Goal: Navigation & Orientation: Find specific page/section

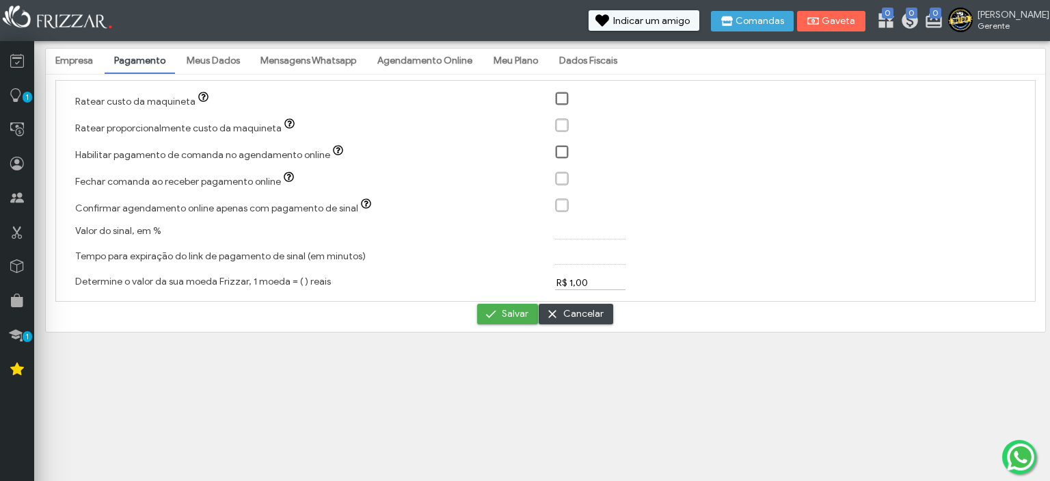
click at [208, 57] on link "Meus Dados" at bounding box center [213, 60] width 72 height 23
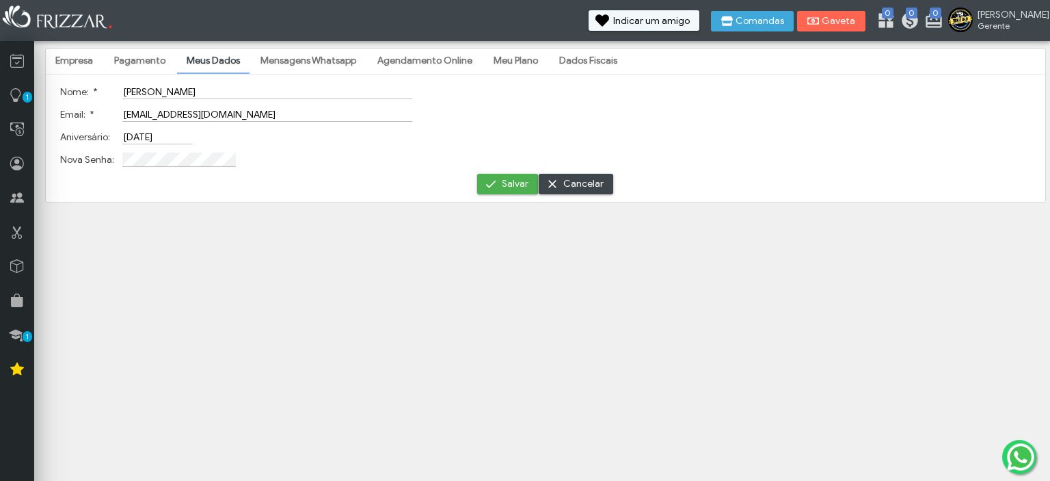
click at [278, 55] on link "Mensagens Whatsapp" at bounding box center [308, 60] width 115 height 23
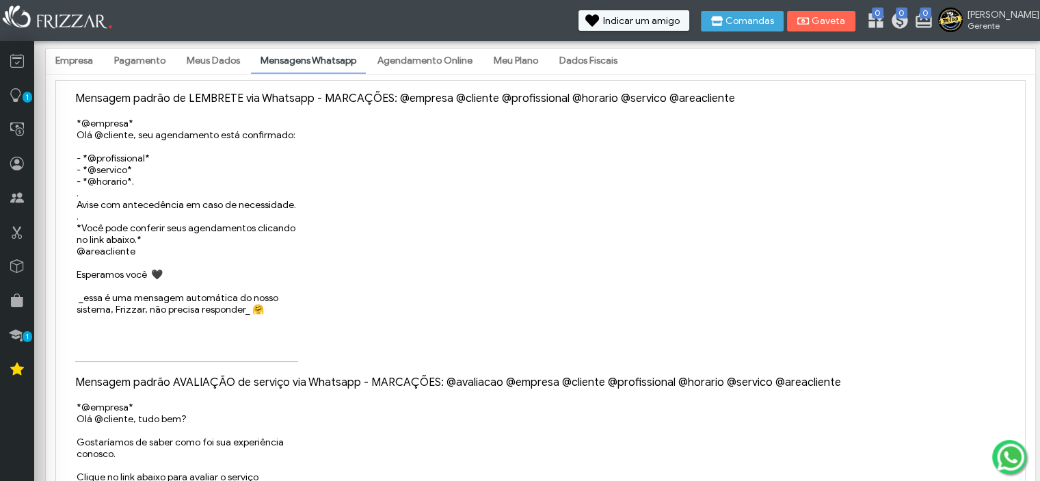
click at [386, 61] on link "Agendamento Online" at bounding box center [425, 60] width 114 height 23
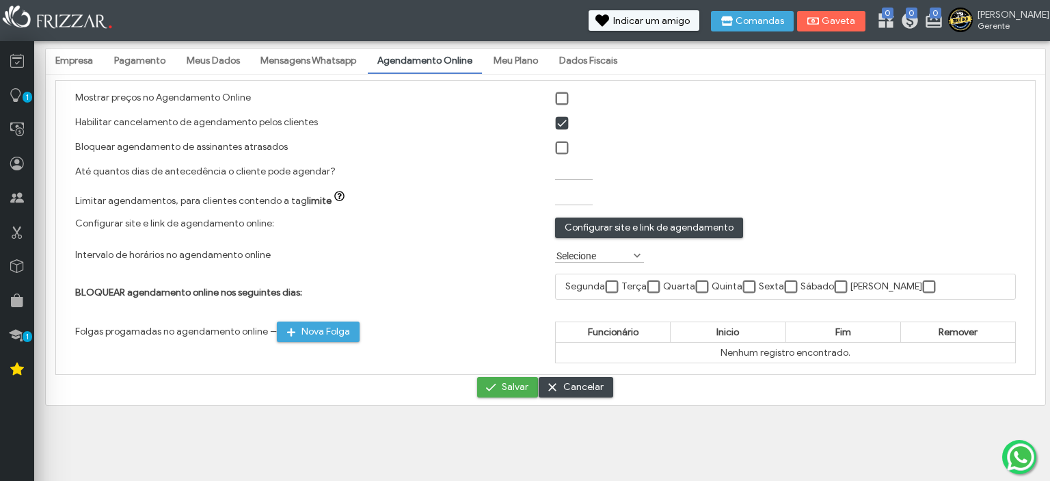
click at [562, 95] on span at bounding box center [563, 99] width 14 height 14
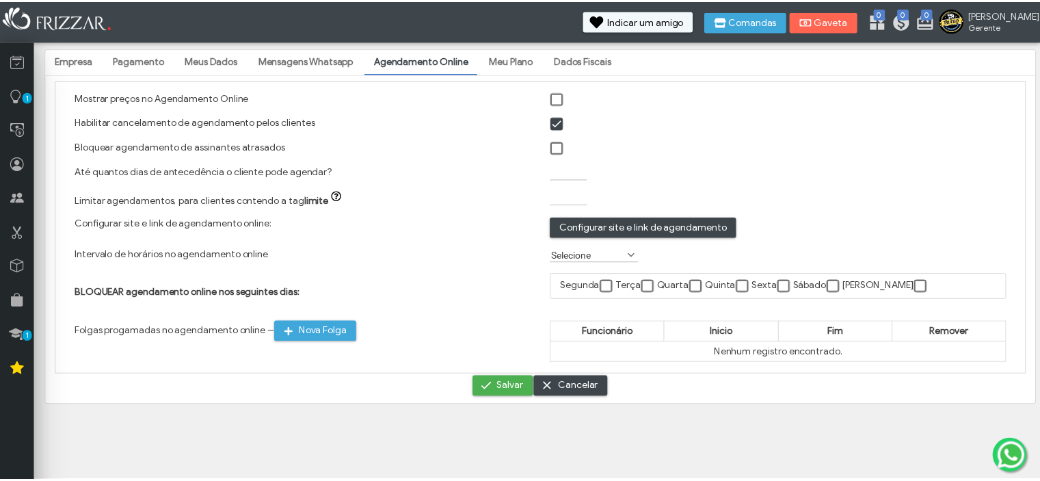
scroll to position [6, 7]
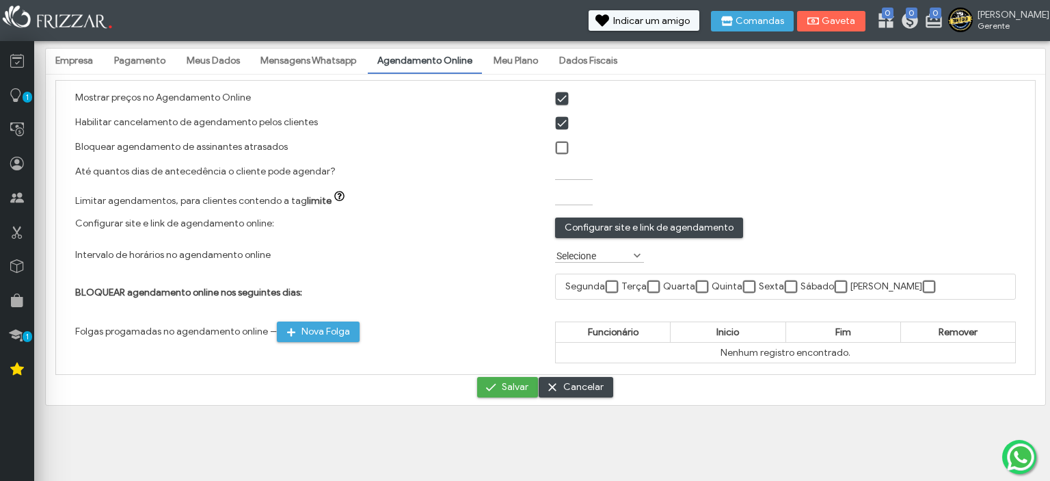
click at [517, 57] on link "Meu Plano" at bounding box center [516, 60] width 64 height 23
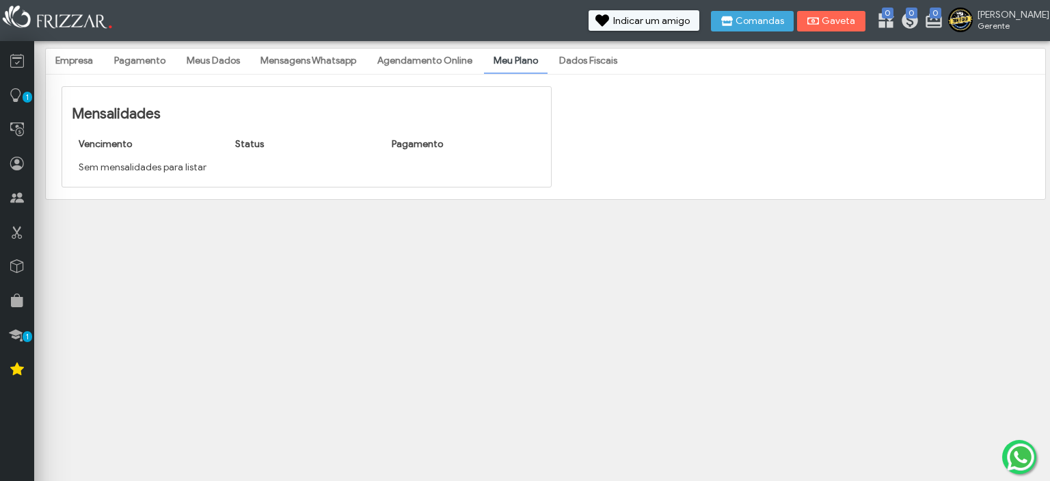
click at [584, 66] on link "Dados Fiscais" at bounding box center [588, 60] width 77 height 23
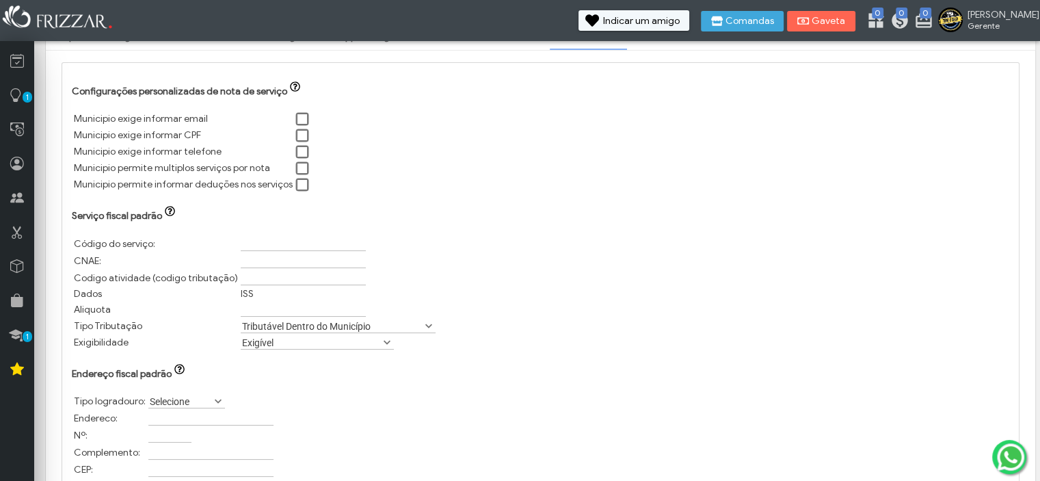
scroll to position [0, 0]
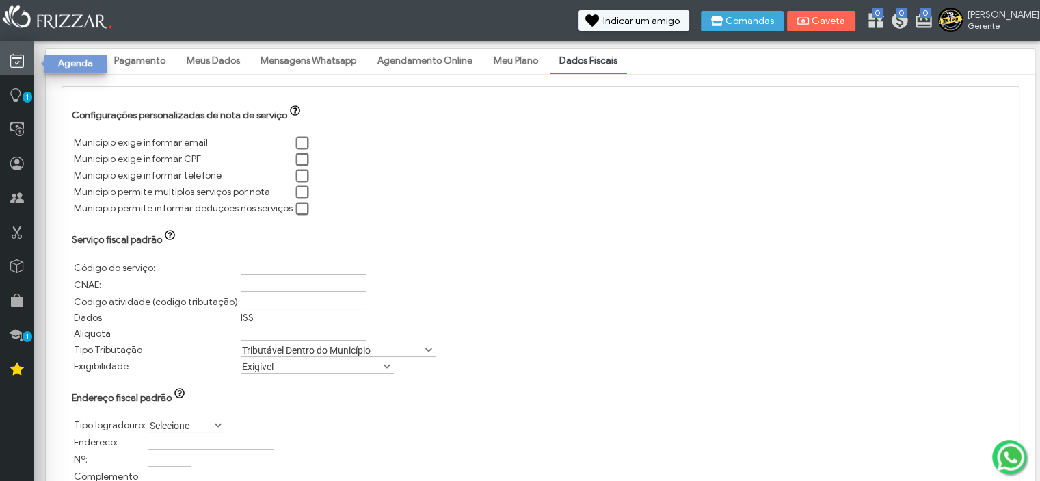
click at [23, 55] on icon at bounding box center [17, 61] width 14 height 17
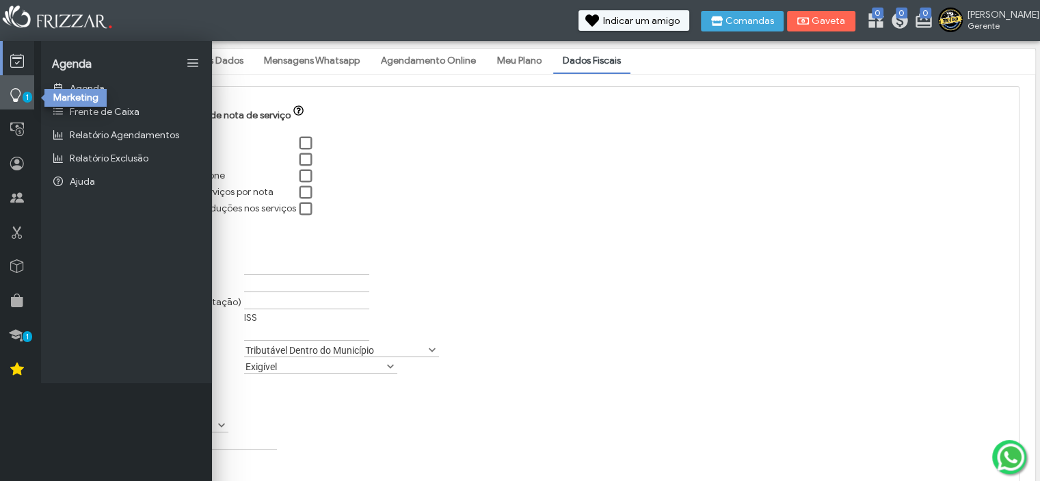
click at [19, 105] on link "1" at bounding box center [17, 92] width 34 height 34
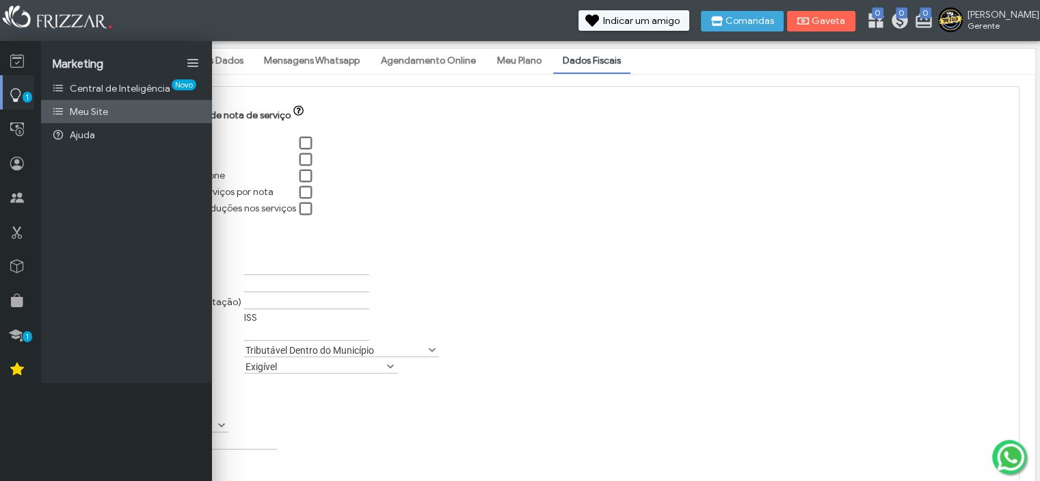
click at [99, 110] on span "Meu Site" at bounding box center [89, 112] width 38 height 12
